Goal: Information Seeking & Learning: Learn about a topic

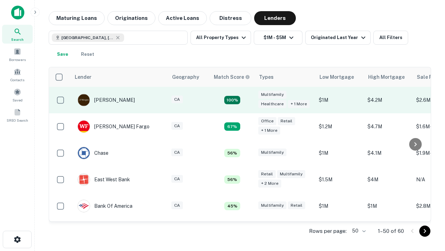
click at [247, 100] on td "100%" at bounding box center [232, 100] width 45 height 26
